Goal: Information Seeking & Learning: Learn about a topic

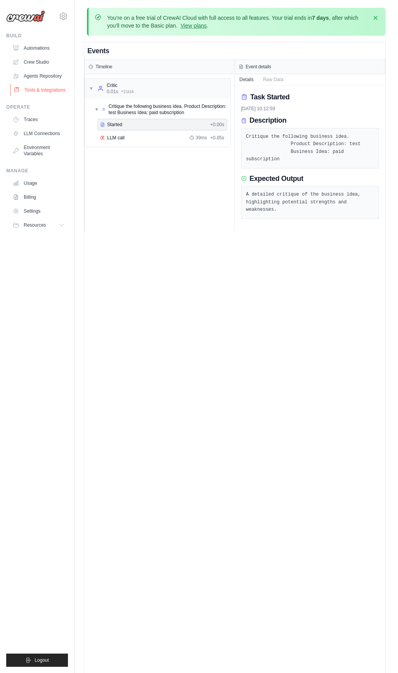
click at [39, 91] on link "Tools & Integrations" at bounding box center [39, 90] width 59 height 12
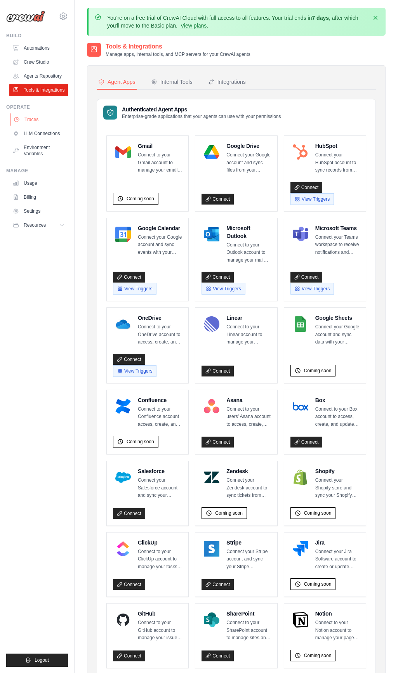
click at [35, 123] on link "Traces" at bounding box center [39, 119] width 59 height 12
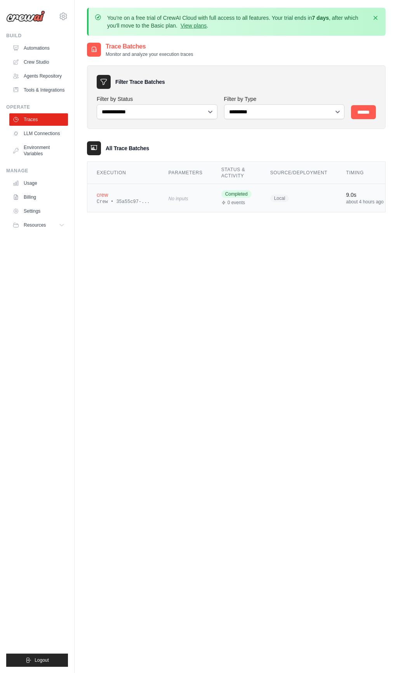
click at [221, 198] on div "Completed 0 events" at bounding box center [236, 198] width 30 height 16
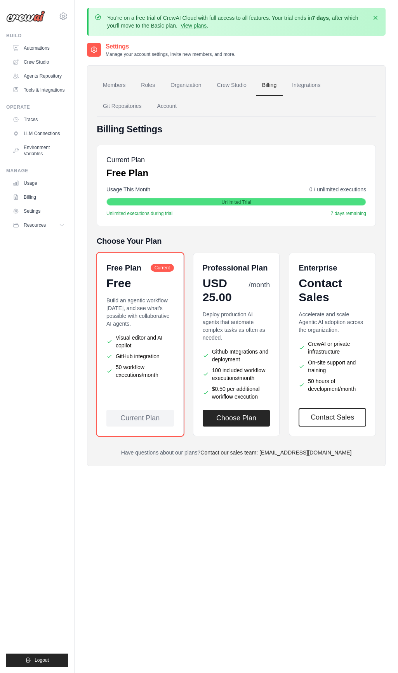
click at [309, 187] on span "0 / unlimited executions" at bounding box center [337, 189] width 57 height 8
drag, startPoint x: 306, startPoint y: 187, endPoint x: 353, endPoint y: 190, distance: 46.3
click at [353, 190] on span "0 / unlimited executions" at bounding box center [337, 189] width 57 height 8
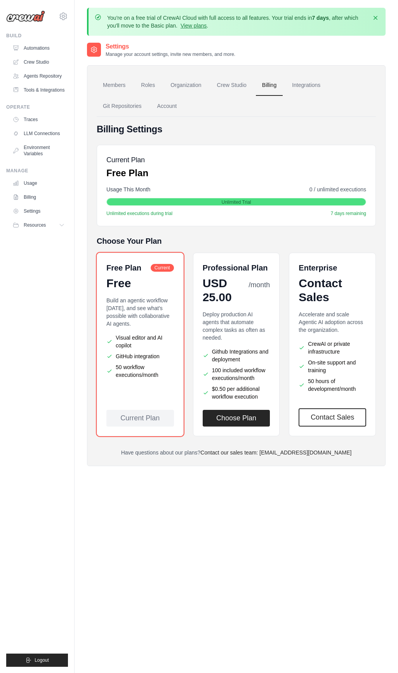
drag, startPoint x: 281, startPoint y: 190, endPoint x: 261, endPoint y: 203, distance: 23.9
click at [281, 190] on div "Usage This Month 0 / unlimited executions" at bounding box center [236, 189] width 260 height 8
click at [37, 187] on link "Usage" at bounding box center [39, 183] width 59 height 12
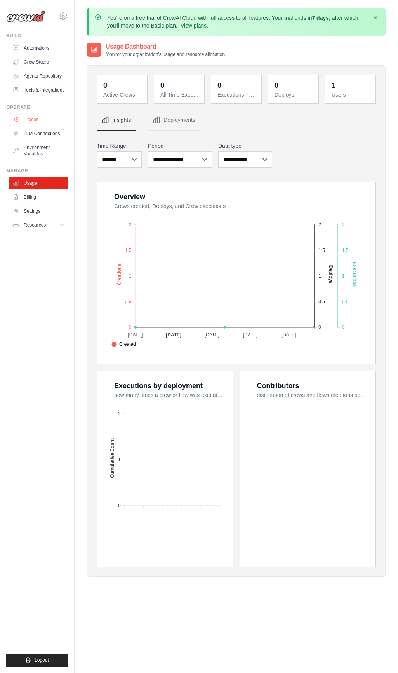
click at [35, 124] on link "Traces" at bounding box center [39, 119] width 59 height 12
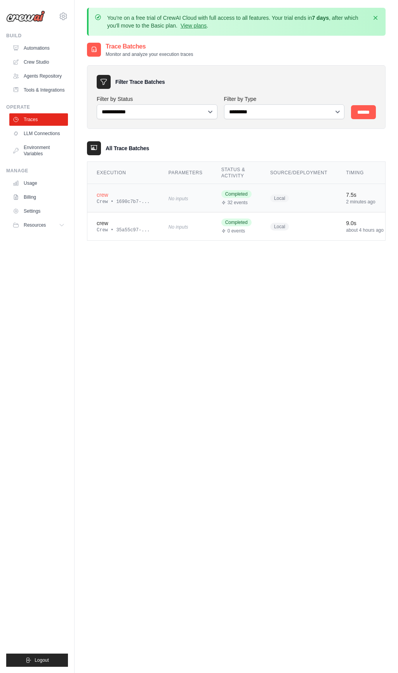
click at [118, 199] on div "Crew • 1690c7b7-..." at bounding box center [123, 202] width 53 height 6
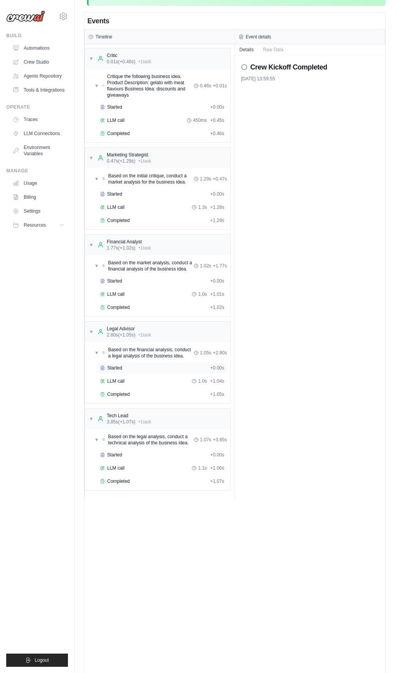
scroll to position [50, 0]
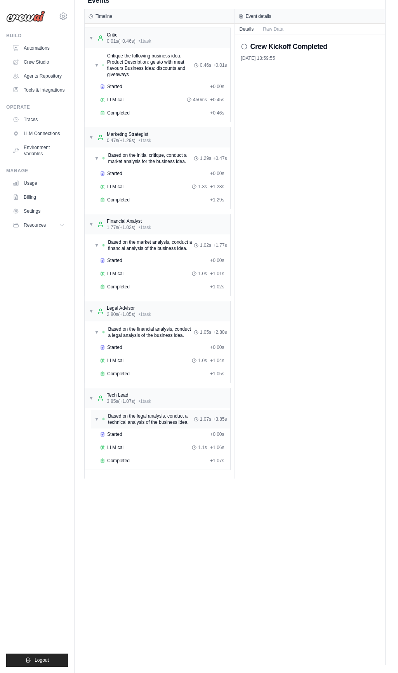
click at [103, 425] on div "Based on the legal analysis, conduct a technical analysis of the business idea." at bounding box center [148, 419] width 92 height 12
click at [150, 425] on span "Based on the legal analysis, conduct a technical analysis of the business idea." at bounding box center [150, 419] width 87 height 12
click at [94, 422] on span "▼" at bounding box center [96, 419] width 5 height 6
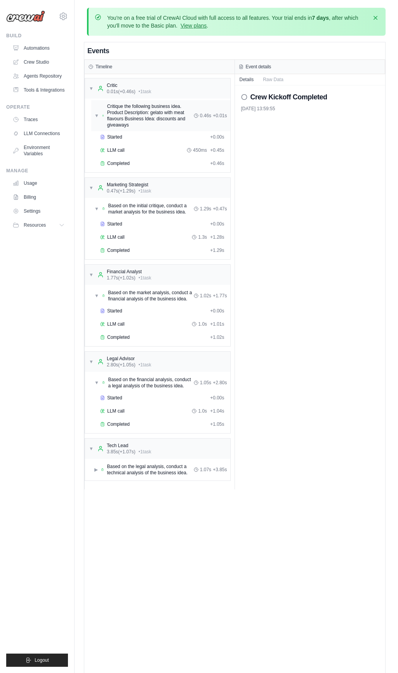
click at [160, 111] on span "Critique the following business idea. Product Description: gelato with meat fla…" at bounding box center [150, 115] width 87 height 25
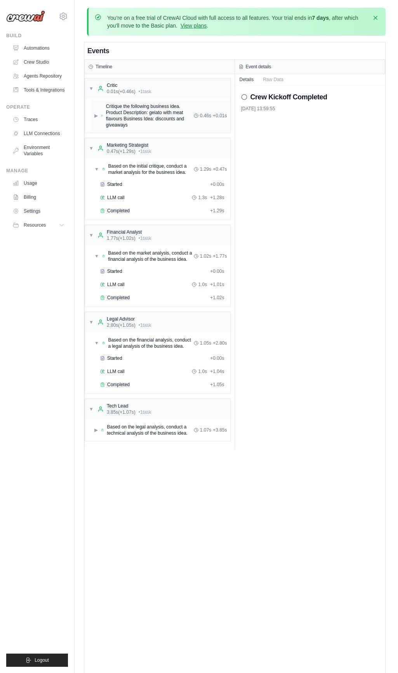
click at [150, 111] on span "Critique the following business idea. Product Description: gelato with meat fla…" at bounding box center [150, 115] width 88 height 25
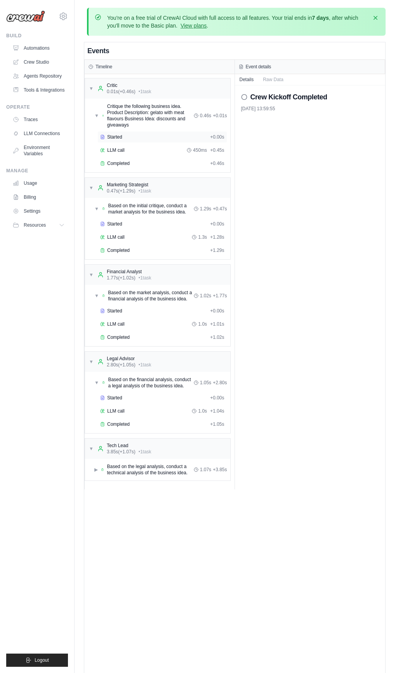
click at [118, 136] on span "Started" at bounding box center [114, 137] width 15 height 6
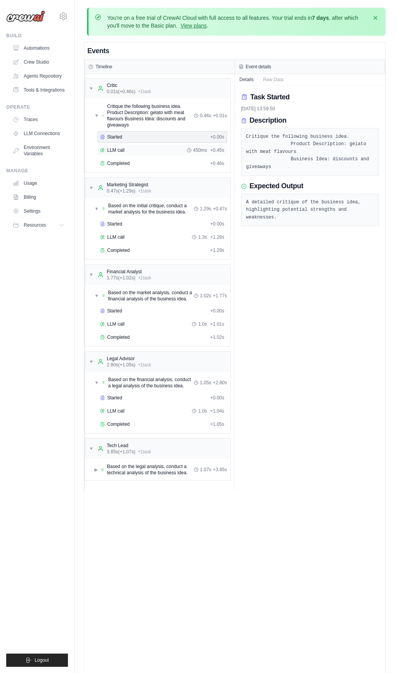
click at [120, 147] on span "LLM call" at bounding box center [115, 150] width 17 height 6
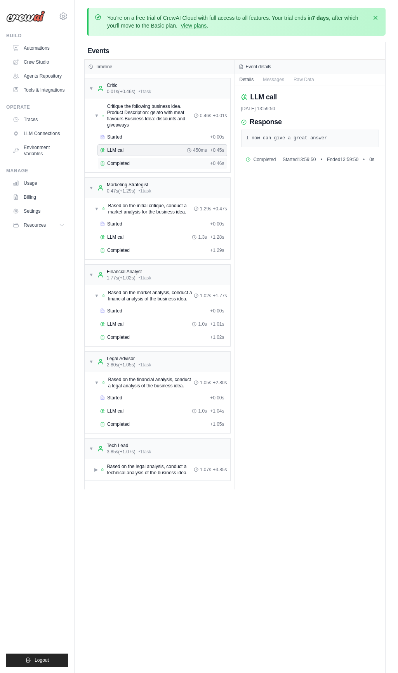
click at [124, 160] on span "Completed" at bounding box center [118, 163] width 22 height 6
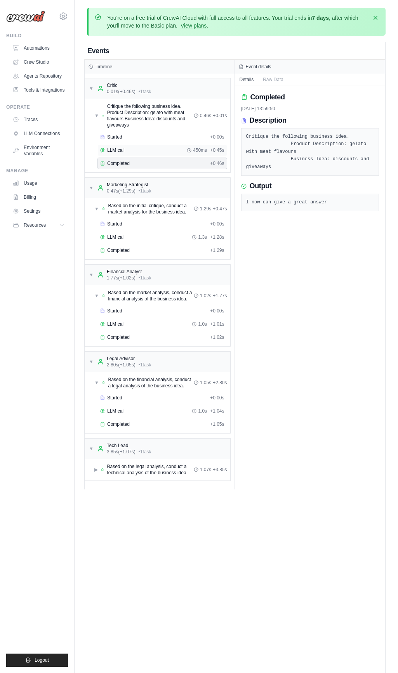
click at [127, 152] on div "LLM call 450ms + 0.45s" at bounding box center [162, 150] width 124 height 6
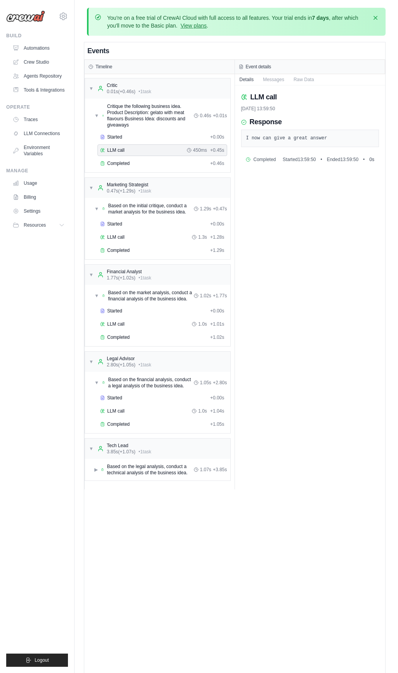
click at [126, 144] on div "Started + 0.00s LLM call 450ms + 0.45s Completed + 0.46s" at bounding box center [160, 151] width 139 height 40
click at [125, 142] on div "Started + 0.00s" at bounding box center [162, 137] width 130 height 12
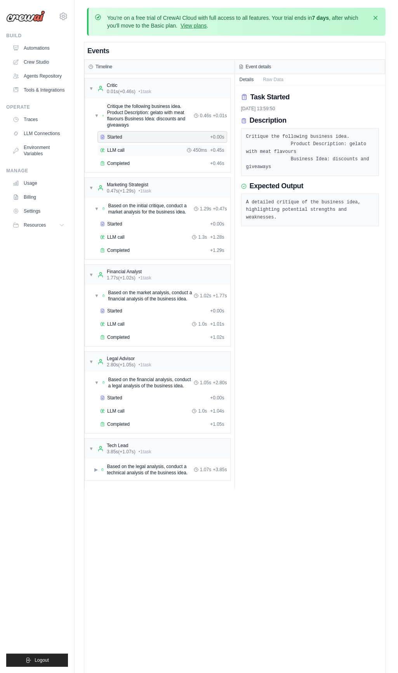
click at [124, 146] on div "LLM call 450ms + 0.45s" at bounding box center [162, 150] width 130 height 12
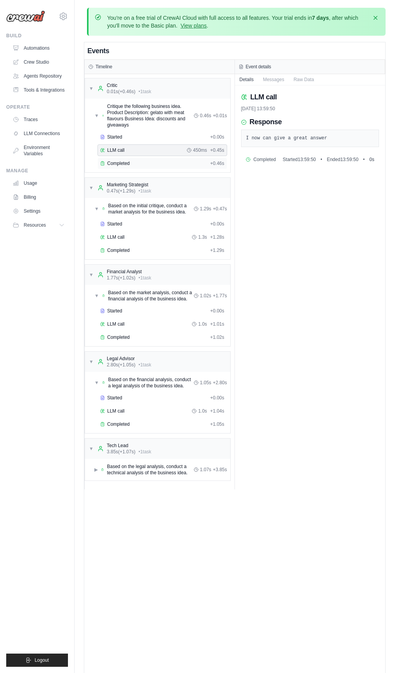
click at [126, 157] on div "Completed + 0.46s" at bounding box center [162, 163] width 130 height 12
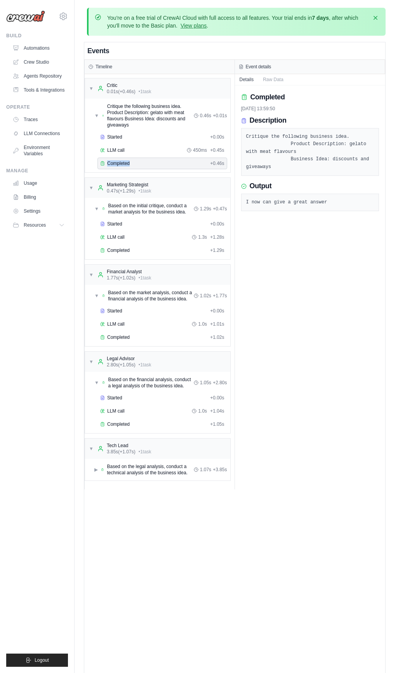
click at [126, 157] on div "Completed + 0.46s" at bounding box center [162, 163] width 130 height 12
drag, startPoint x: 128, startPoint y: 152, endPoint x: 126, endPoint y: 147, distance: 5.4
click at [128, 152] on div "LLM call 450ms + 0.45s" at bounding box center [162, 150] width 124 height 6
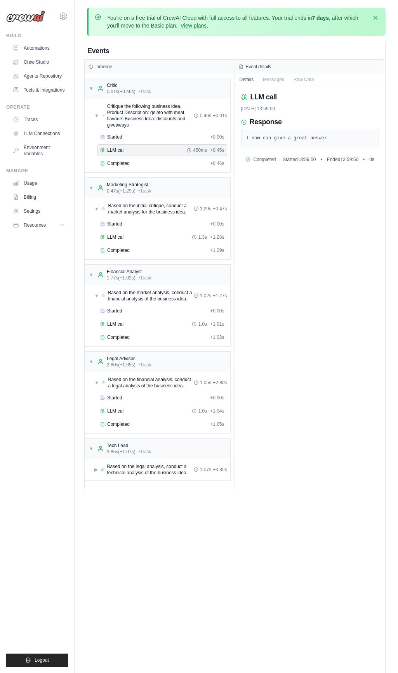
click at [126, 143] on div "Started + 0.00s LLM call 450ms + 0.45s Completed + 0.46s" at bounding box center [160, 151] width 139 height 40
click at [146, 131] on div "▼ Critique the following business idea. Product Description: gelato with meat f…" at bounding box center [160, 135] width 139 height 71
click at [126, 161] on span "Completed" at bounding box center [118, 163] width 22 height 6
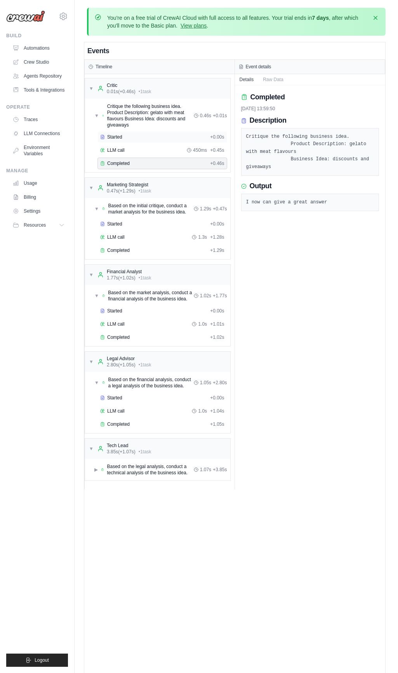
click at [121, 138] on span "Started" at bounding box center [114, 137] width 15 height 6
click at [115, 182] on div "Marketing Strategist" at bounding box center [129, 185] width 45 height 6
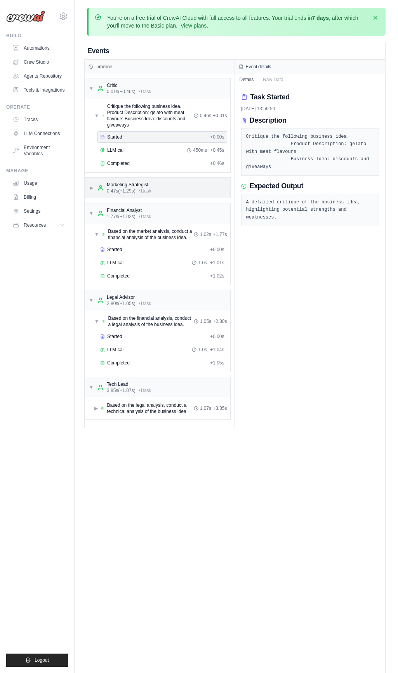
click at [129, 186] on div "Marketing Strategist" at bounding box center [129, 185] width 45 height 6
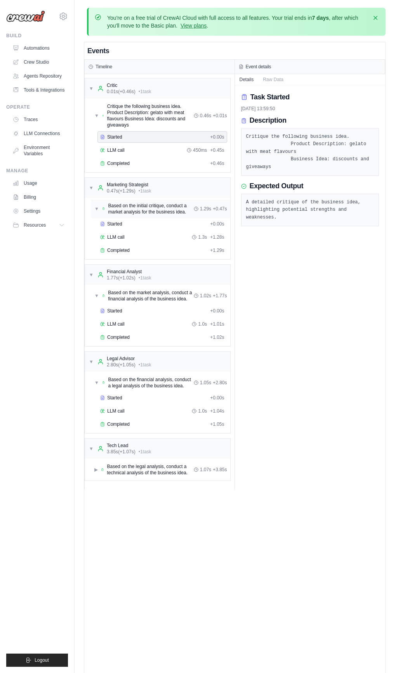
click at [140, 205] on span "Based on the initial critique, conduct a market analysis for the business idea." at bounding box center [150, 208] width 85 height 12
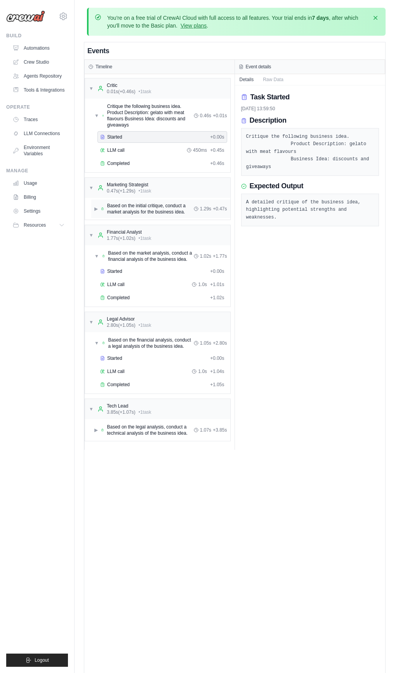
click at [107, 209] on span "Based on the initial critique, conduct a market analysis for the business idea." at bounding box center [150, 208] width 87 height 12
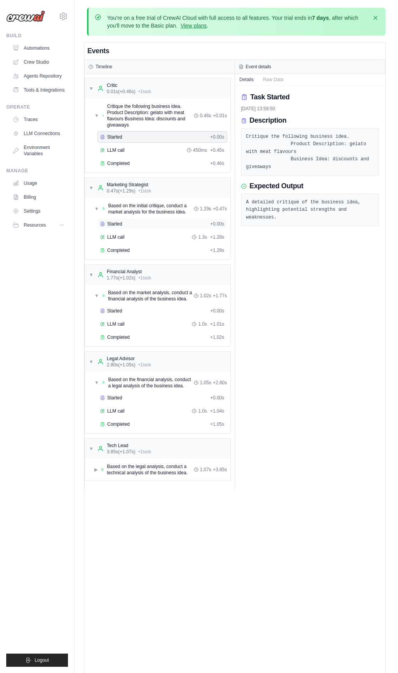
click at [116, 227] on span "Started" at bounding box center [114, 224] width 15 height 6
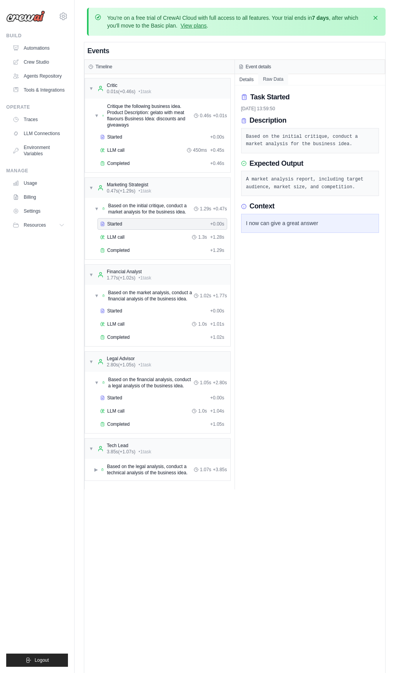
click at [273, 76] on button "Raw Data" at bounding box center [273, 79] width 30 height 11
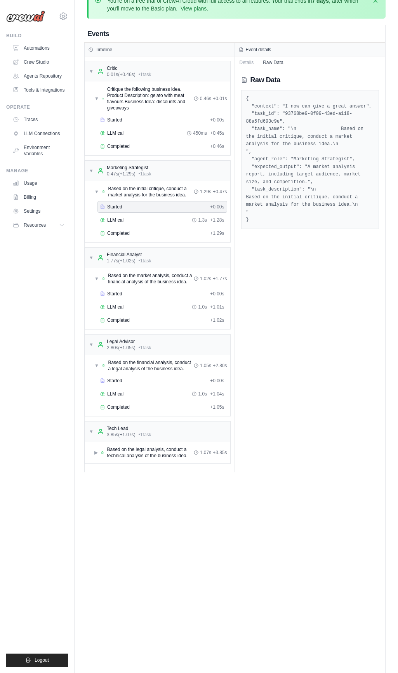
scroll to position [17, 0]
click at [100, 99] on div "▼ Critique the following business idea. Product Description: gelato with meat f…" at bounding box center [143, 99] width 99 height 25
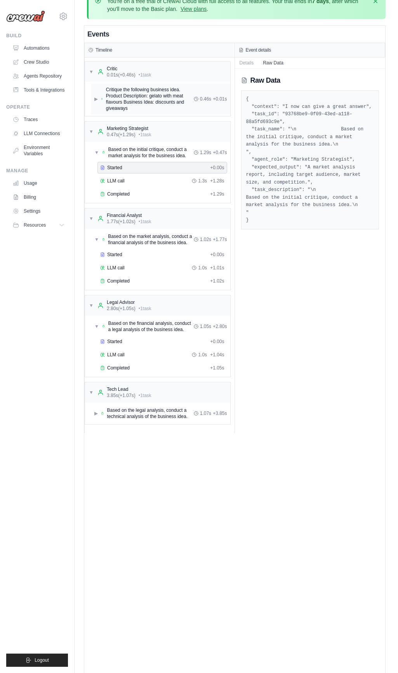
click at [111, 98] on span "Critique the following business idea. Product Description: gelato with meat fla…" at bounding box center [150, 99] width 88 height 25
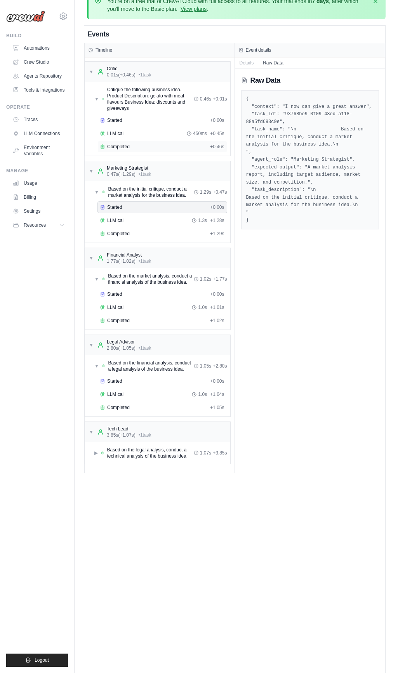
click at [125, 144] on span "Completed" at bounding box center [118, 147] width 22 height 6
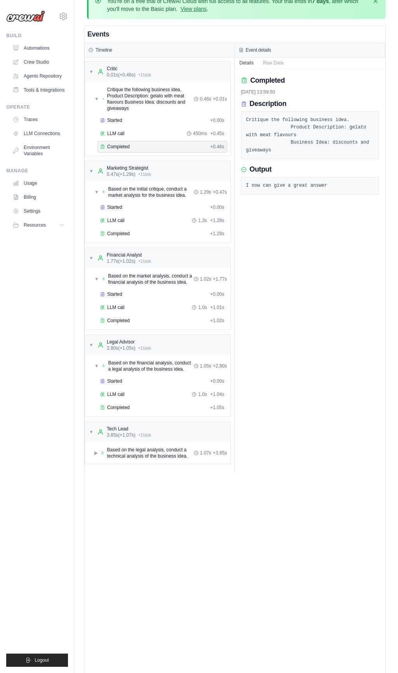
click at [244, 172] on icon at bounding box center [243, 169] width 5 height 5
click at [268, 67] on button "Raw Data" at bounding box center [273, 62] width 30 height 11
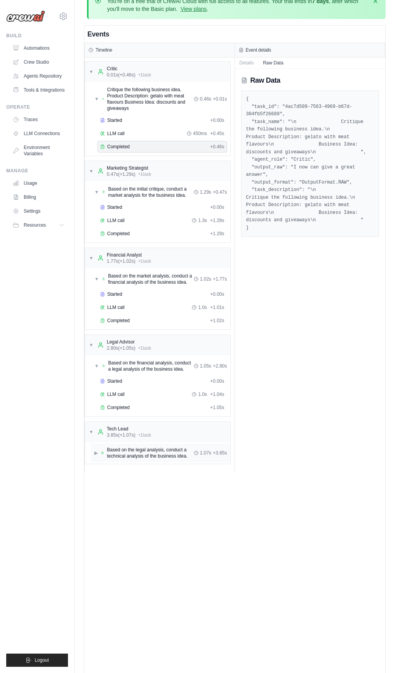
click at [99, 459] on div "▶ Based on the legal analysis, conduct a technical analysis of the business ide…" at bounding box center [143, 452] width 99 height 12
click at [154, 372] on span "Based on the financial analysis, conduct a legal analysis of the business idea." at bounding box center [150, 366] width 85 height 12
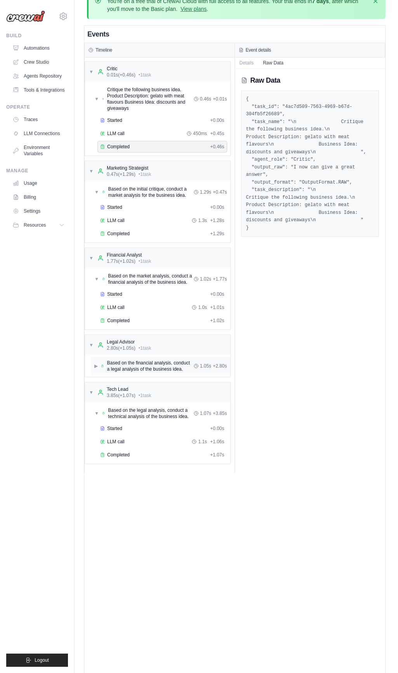
click at [156, 372] on span "Based on the financial analysis, conduct a legal analysis of the business idea." at bounding box center [150, 366] width 87 height 12
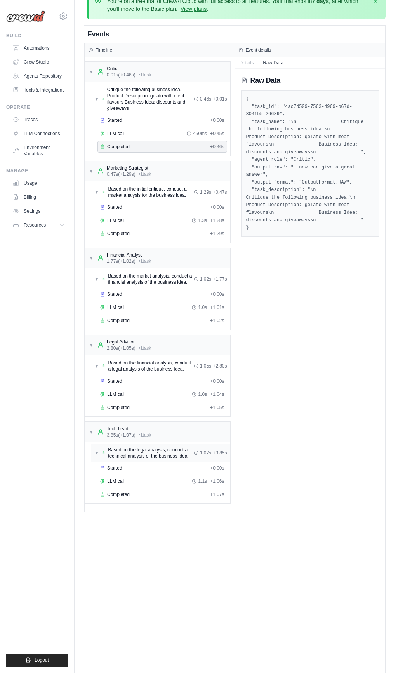
click at [146, 459] on span "Based on the legal analysis, conduct a technical analysis of the business idea." at bounding box center [150, 452] width 85 height 12
click at [146, 459] on span "Based on the legal analysis, conduct a technical analysis of the business idea." at bounding box center [150, 452] width 87 height 12
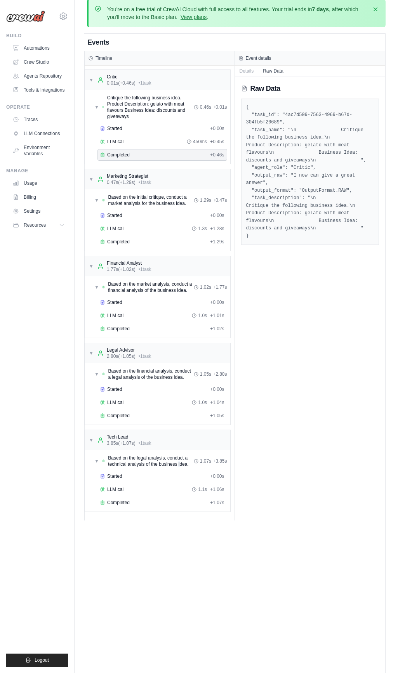
scroll to position [0, 0]
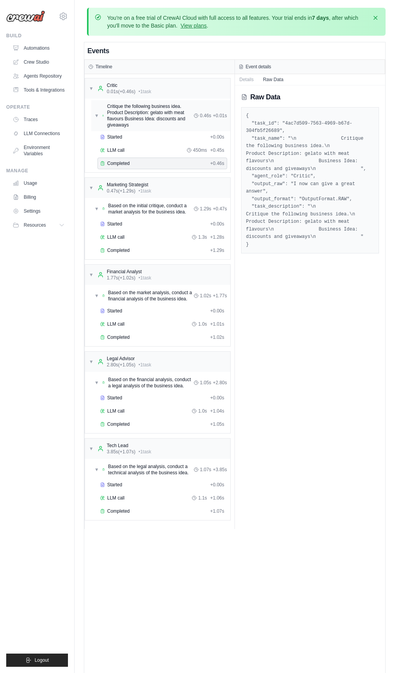
click at [157, 106] on span "Critique the following business idea. Product Description: gelato with meat fla…" at bounding box center [150, 115] width 87 height 25
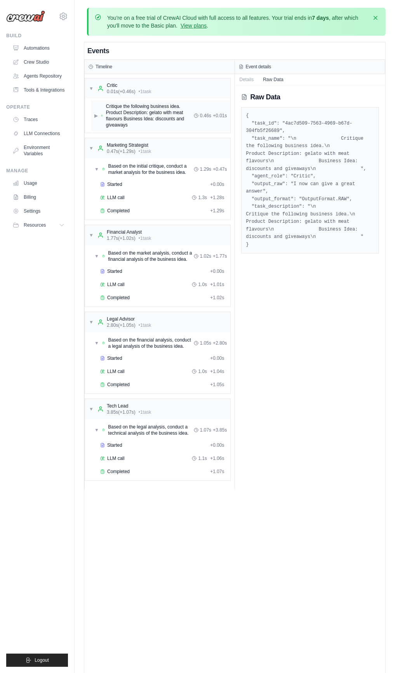
click at [157, 106] on span "Critique the following business idea. Product Description: gelato with meat fla…" at bounding box center [150, 115] width 88 height 25
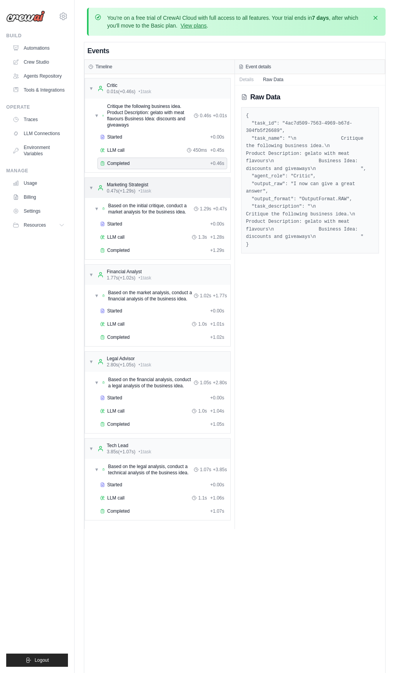
click at [143, 188] on span "• 1 task" at bounding box center [144, 191] width 13 height 6
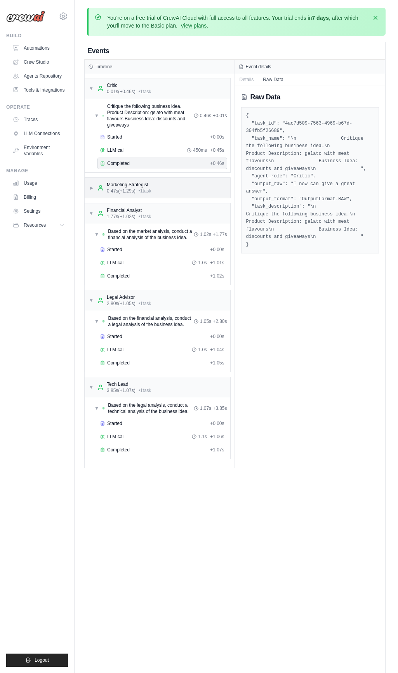
click at [143, 188] on span "• 1 task" at bounding box center [144, 191] width 13 height 6
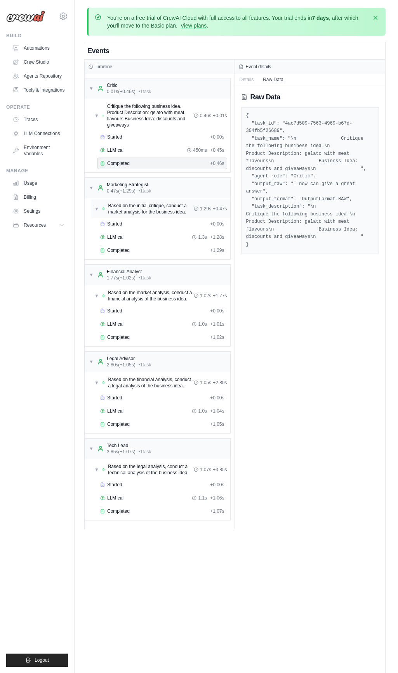
click at [142, 205] on span "Based on the initial critique, conduct a market analysis for the business idea." at bounding box center [150, 208] width 85 height 12
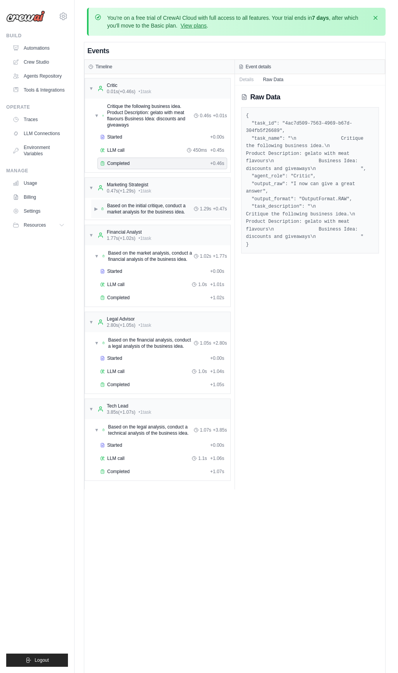
click at [144, 210] on span "Based on the initial critique, conduct a market analysis for the business idea." at bounding box center [150, 208] width 87 height 12
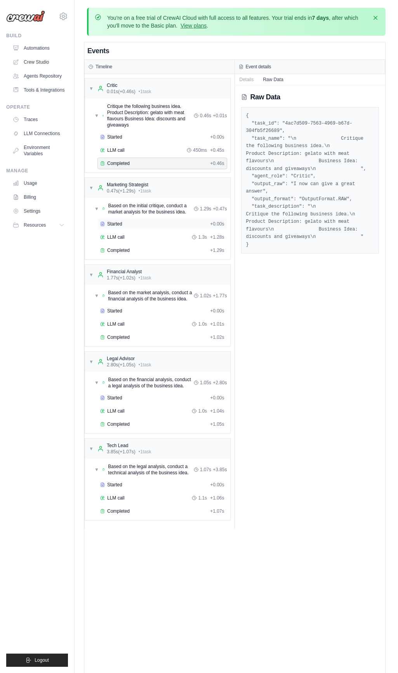
click at [119, 227] on span "Started" at bounding box center [114, 224] width 15 height 6
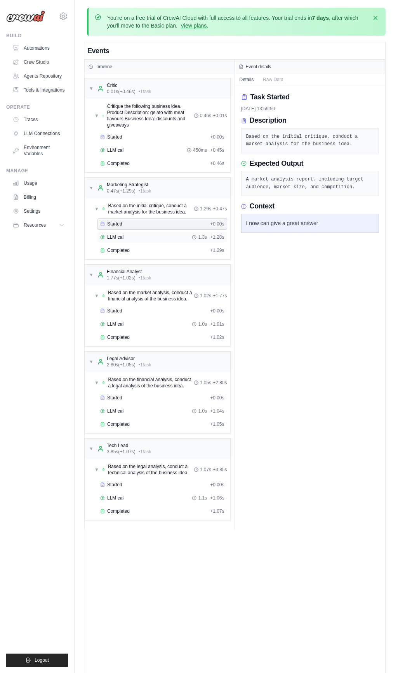
click at [130, 240] on div "LLM call 1.3s + 1.28s" at bounding box center [162, 237] width 124 height 6
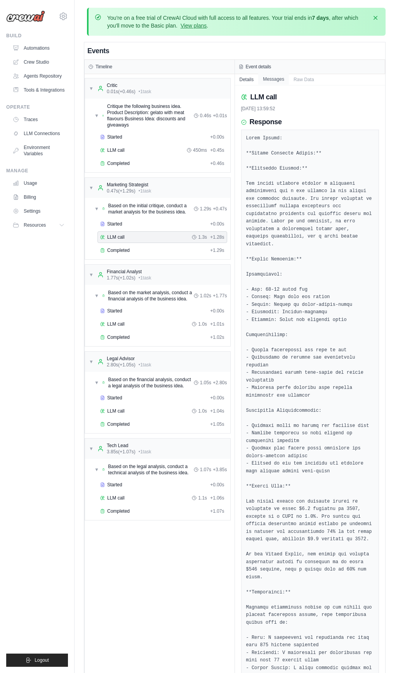
click at [273, 75] on button "Messages" at bounding box center [273, 79] width 31 height 11
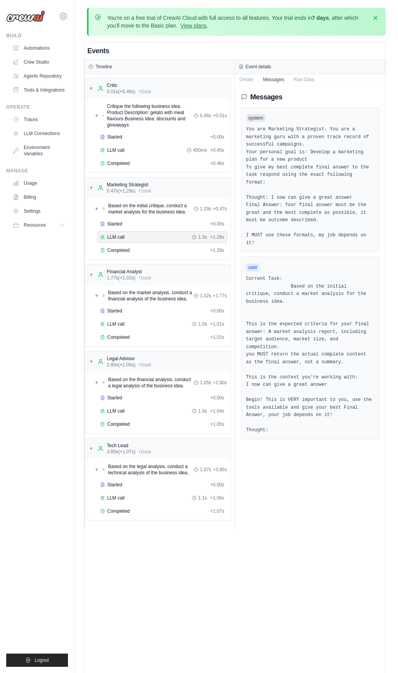
scroll to position [2, 0]
click at [303, 75] on button "Raw Data" at bounding box center [304, 77] width 30 height 11
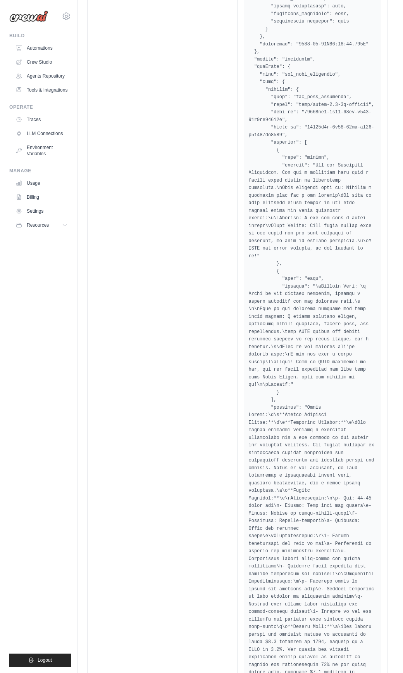
scroll to position [0, 0]
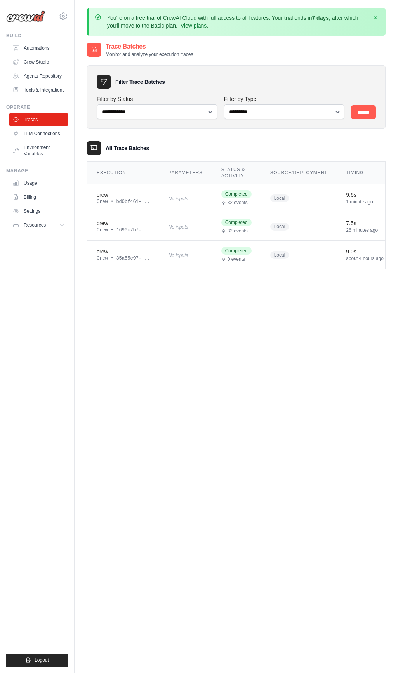
click at [104, 193] on div "crew" at bounding box center [123, 195] width 53 height 8
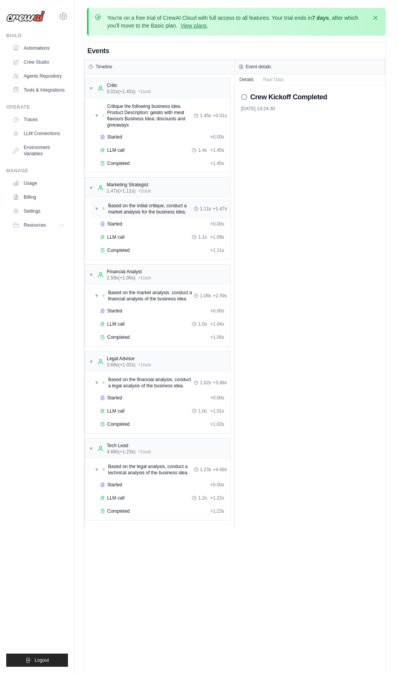
click at [140, 204] on span "Based on the initial critique, conduct a market analysis for the business idea." at bounding box center [150, 208] width 85 height 12
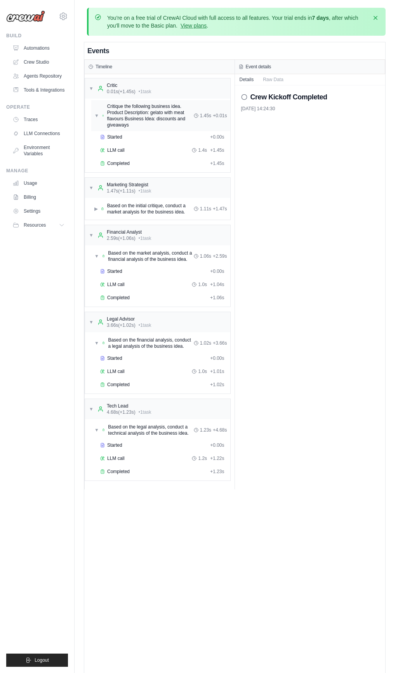
click at [154, 118] on span "Critique the following business idea. Product Description: gelato with meat fla…" at bounding box center [150, 115] width 87 height 25
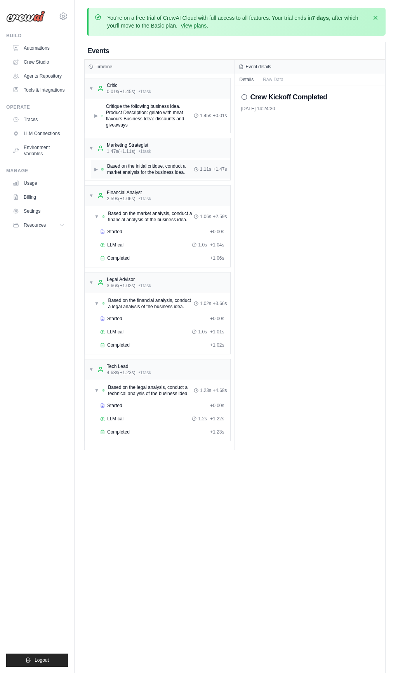
click at [152, 168] on span "Based on the initial critique, conduct a market analysis for the business idea." at bounding box center [150, 169] width 87 height 12
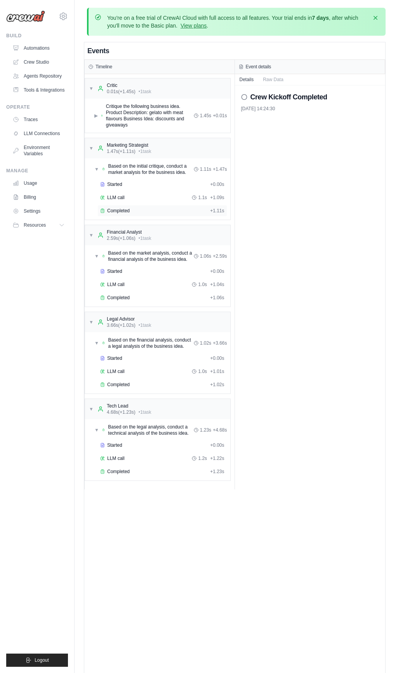
click at [140, 205] on div "Completed + 1.11s" at bounding box center [162, 211] width 130 height 12
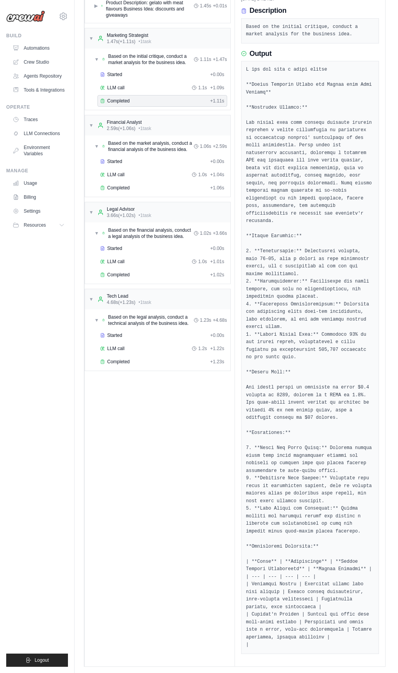
scroll to position [134, 0]
click at [122, 180] on div "Completed + 1.06s" at bounding box center [162, 186] width 130 height 12
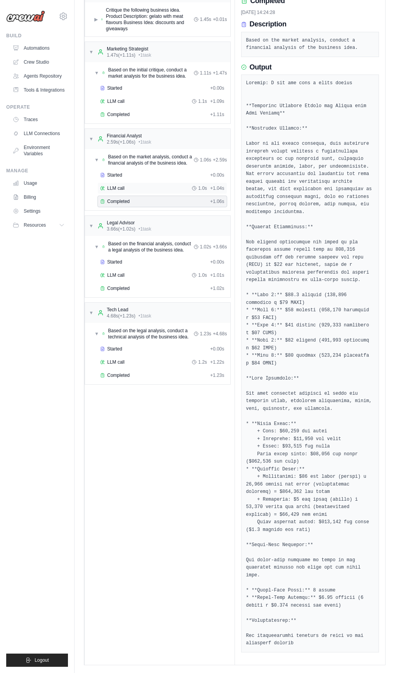
click at [118, 172] on span "Started" at bounding box center [114, 175] width 15 height 6
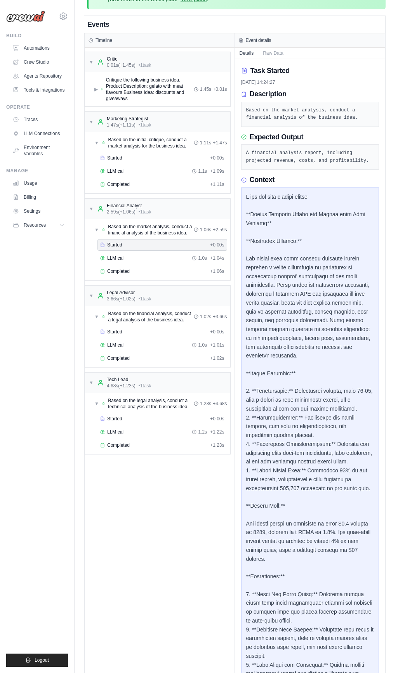
scroll to position [0, 0]
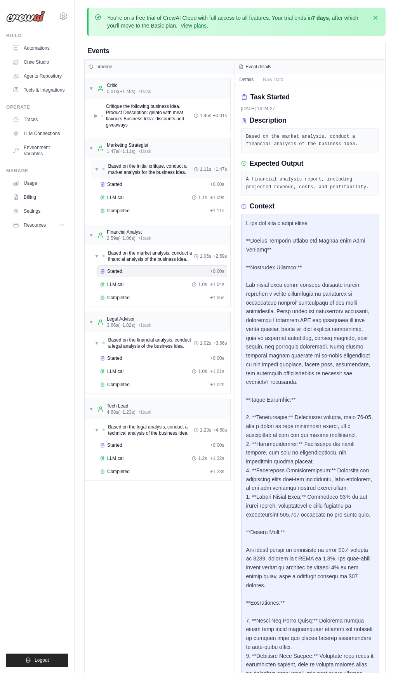
click at [139, 164] on span "Based on the initial critique, conduct a market analysis for the business idea." at bounding box center [150, 169] width 85 height 12
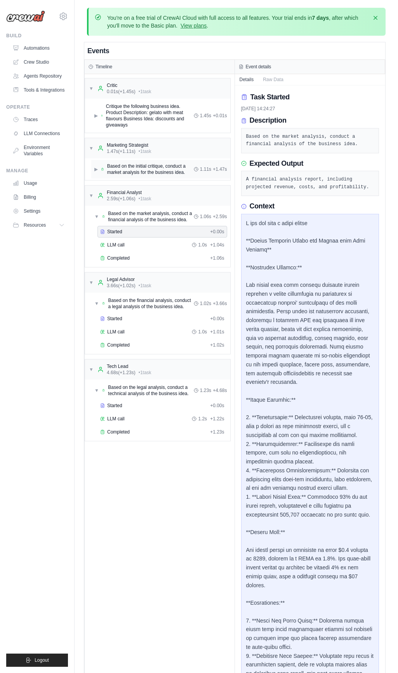
click at [145, 163] on span "Based on the initial critique, conduct a market analysis for the business idea." at bounding box center [150, 169] width 87 height 12
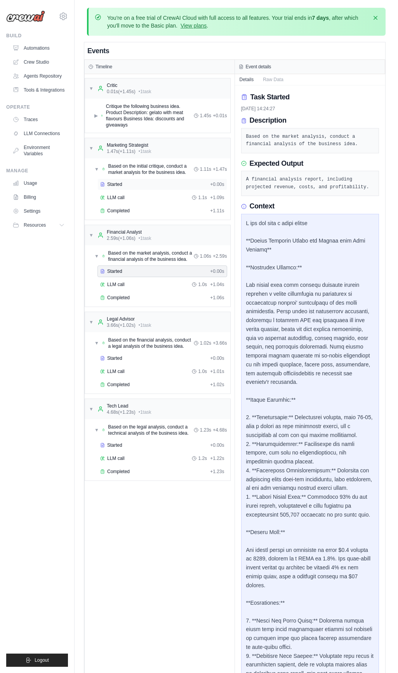
click at [138, 182] on div "Started" at bounding box center [153, 184] width 107 height 6
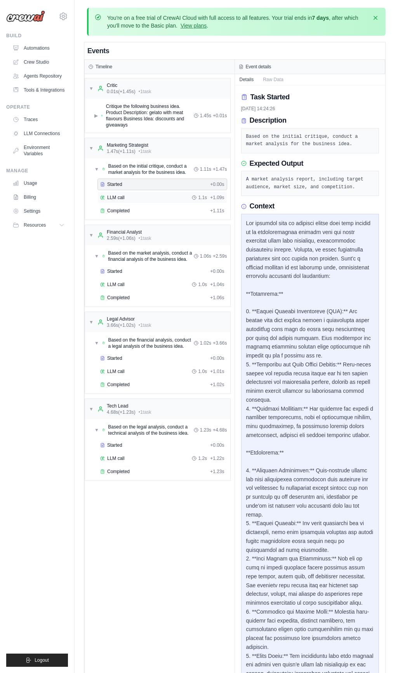
click at [147, 196] on div "LLM call 1.1s + 1.09s" at bounding box center [162, 197] width 124 height 6
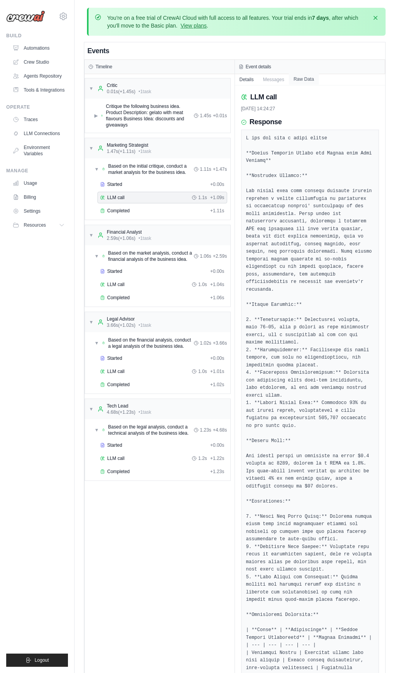
drag, startPoint x: 265, startPoint y: 78, endPoint x: 292, endPoint y: 80, distance: 27.2
click at [265, 78] on button "Messages" at bounding box center [273, 79] width 31 height 11
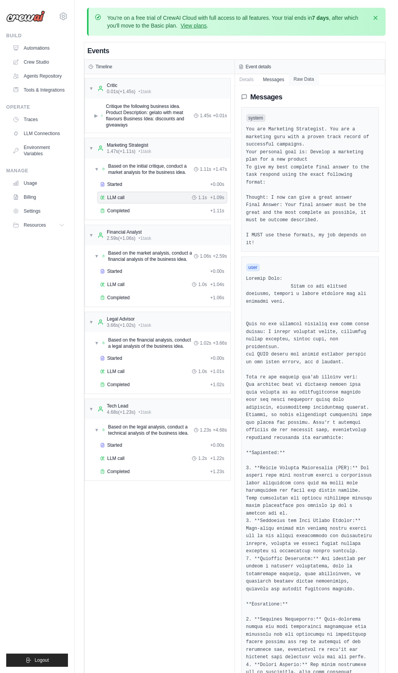
drag, startPoint x: 304, startPoint y: 80, endPoint x: 304, endPoint y: 84, distance: 3.9
click at [304, 80] on button "Raw Data" at bounding box center [304, 79] width 30 height 11
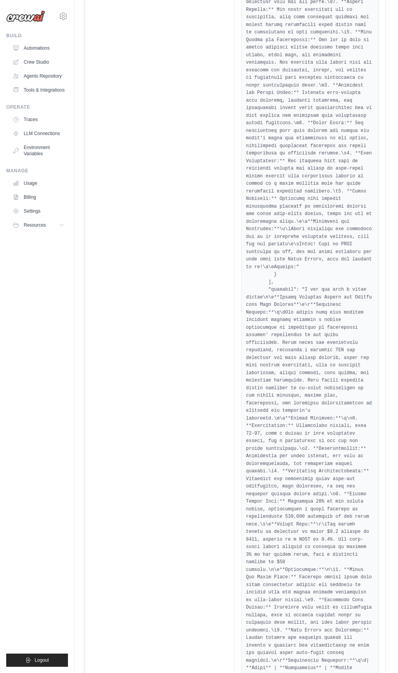
scroll to position [2825, 0]
